Goal: Navigation & Orientation: Find specific page/section

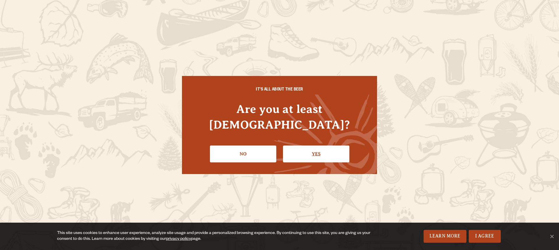
click at [317, 146] on link "Yes" at bounding box center [316, 153] width 66 height 17
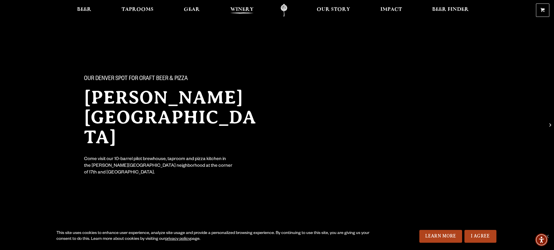
click at [249, 8] on span "Winery" at bounding box center [241, 9] width 23 height 5
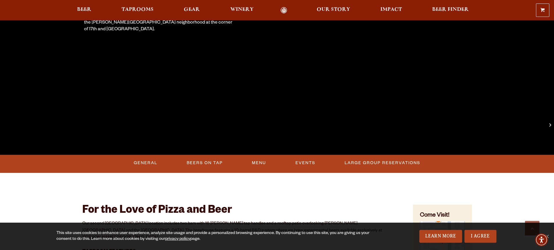
scroll to position [145, 0]
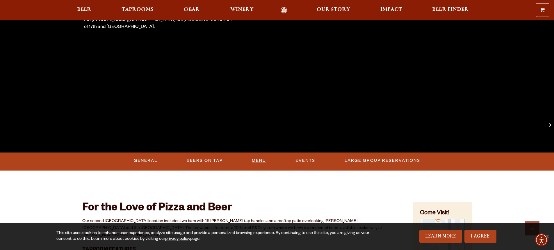
click at [262, 159] on link "Menu" at bounding box center [259, 160] width 19 height 13
click at [136, 9] on span "Taprooms" at bounding box center [138, 9] width 32 height 5
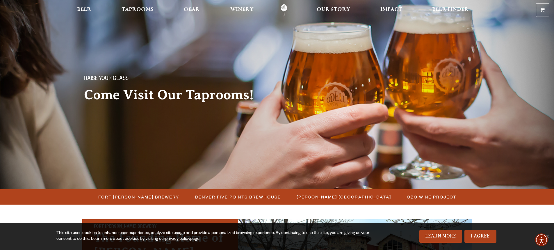
click at [364, 197] on span "[PERSON_NAME] [GEOGRAPHIC_DATA]" at bounding box center [344, 197] width 95 height 8
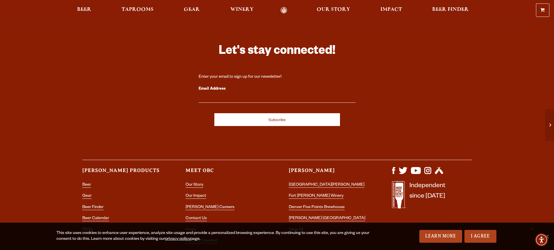
scroll to position [841, 0]
